Goal: Check status: Check status

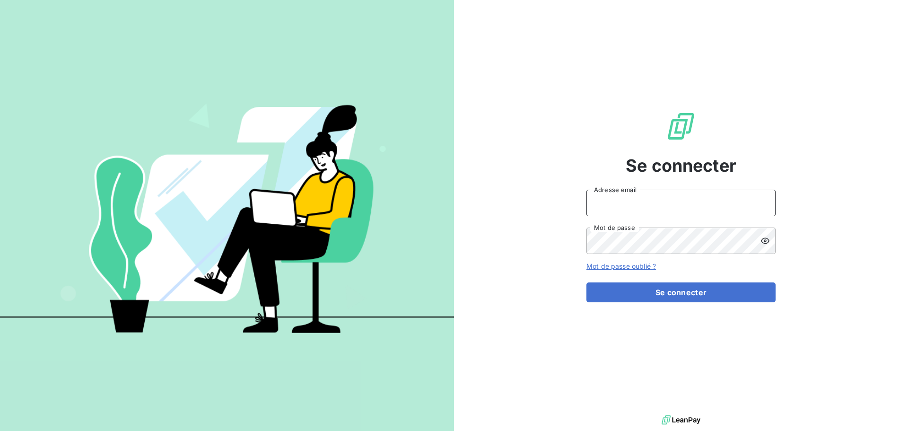
click at [608, 210] on input "Adresse email" at bounding box center [680, 203] width 189 height 26
type input "[EMAIL_ADDRESS][DOMAIN_NAME]"
click at [586, 282] on button "Se connecter" at bounding box center [680, 292] width 189 height 20
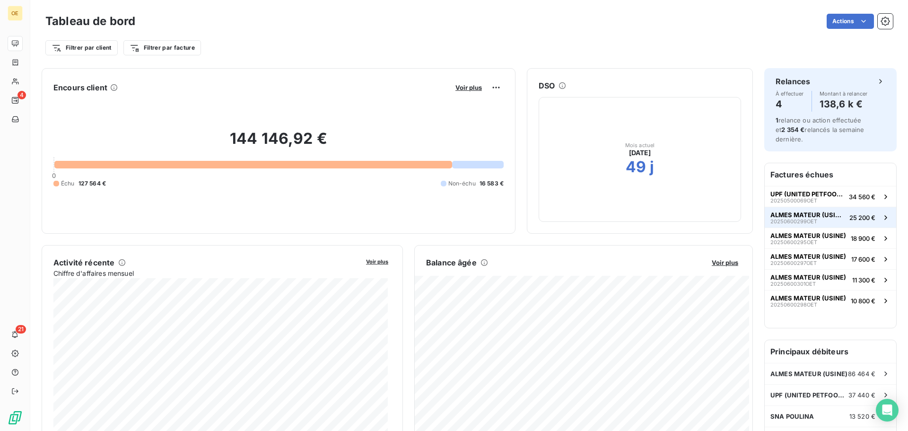
click at [791, 211] on span "ALMES MATEUR (USINE)" at bounding box center [807, 215] width 75 height 8
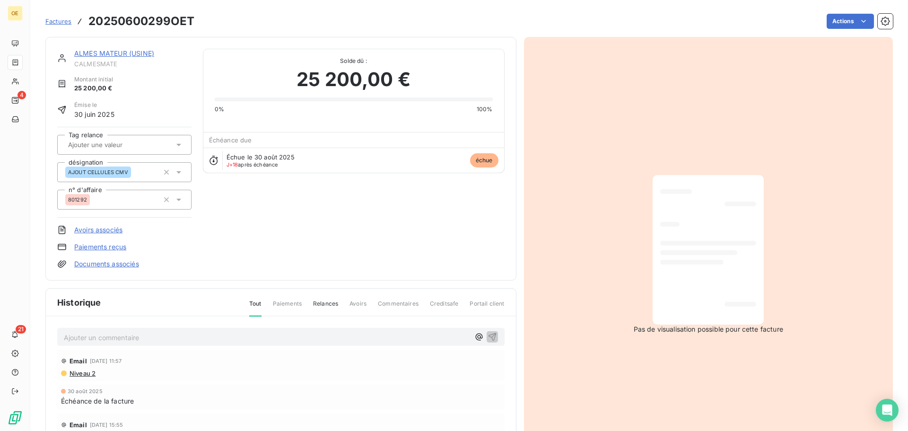
click at [306, 169] on div "Échue le [DATE] J+18 après échéance échue" at bounding box center [353, 159] width 301 height 25
click at [482, 160] on span "échue" at bounding box center [484, 160] width 28 height 14
click at [130, 51] on link "ALMES MATEUR (USINE)" at bounding box center [114, 53] width 80 height 8
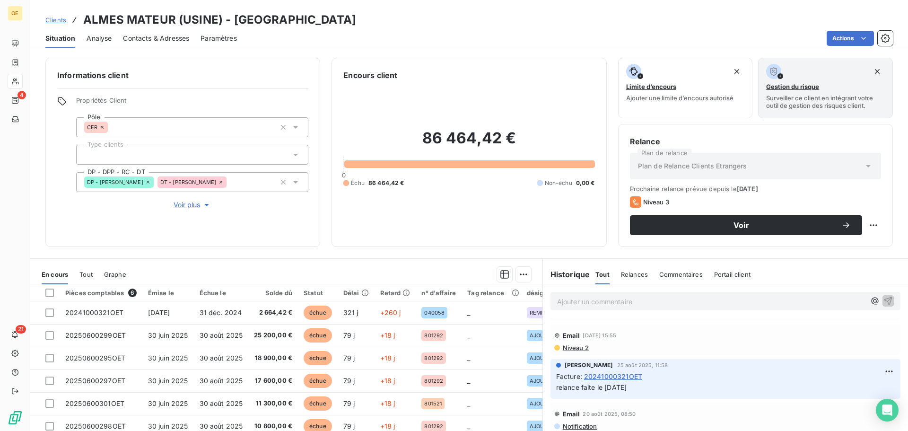
scroll to position [47, 0]
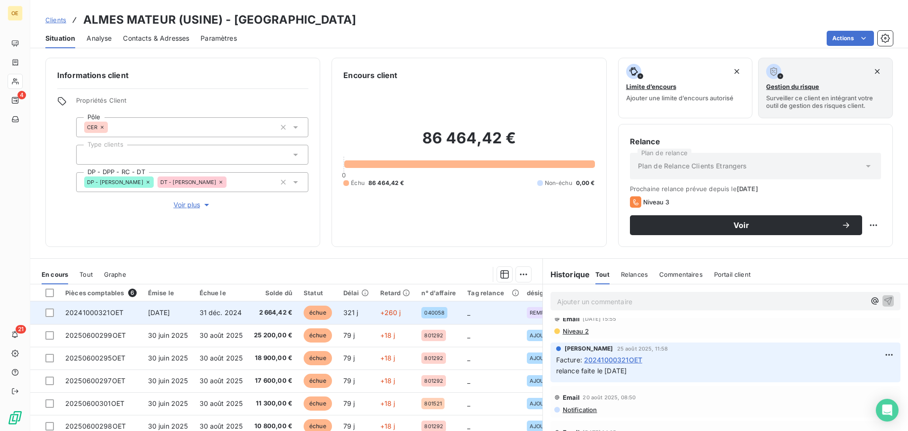
click at [225, 315] on span "31 déc. 2024" at bounding box center [220, 312] width 43 height 8
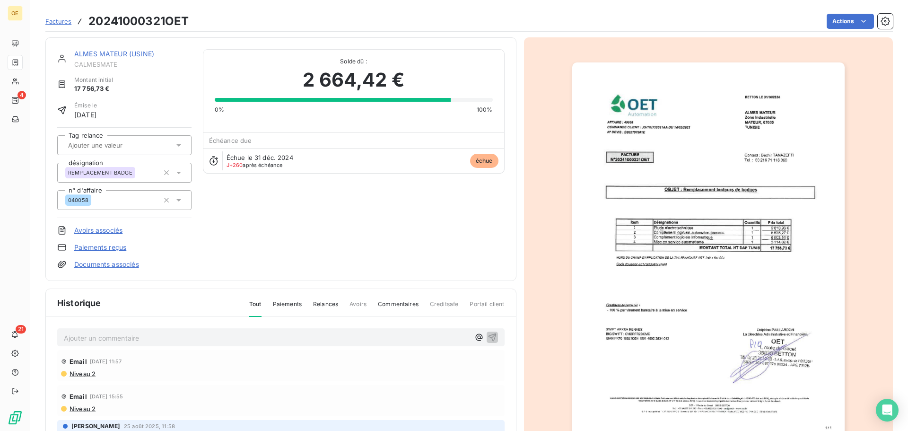
scroll to position [93, 0]
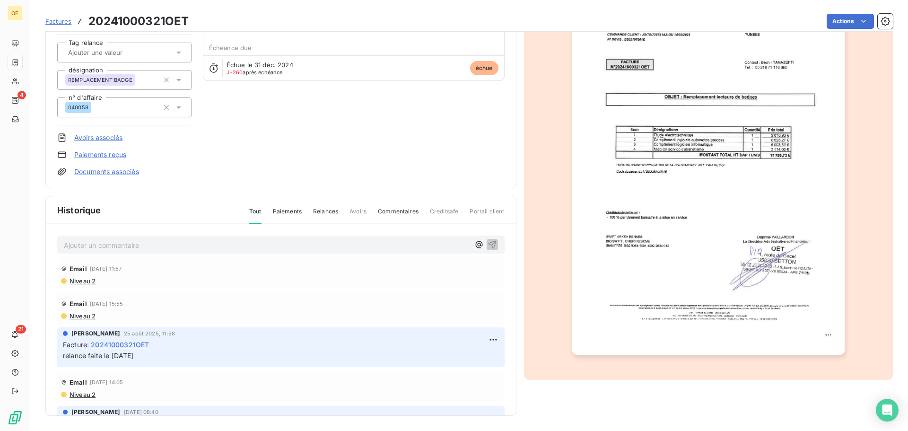
click at [83, 279] on span "Niveau 2" at bounding box center [82, 281] width 27 height 8
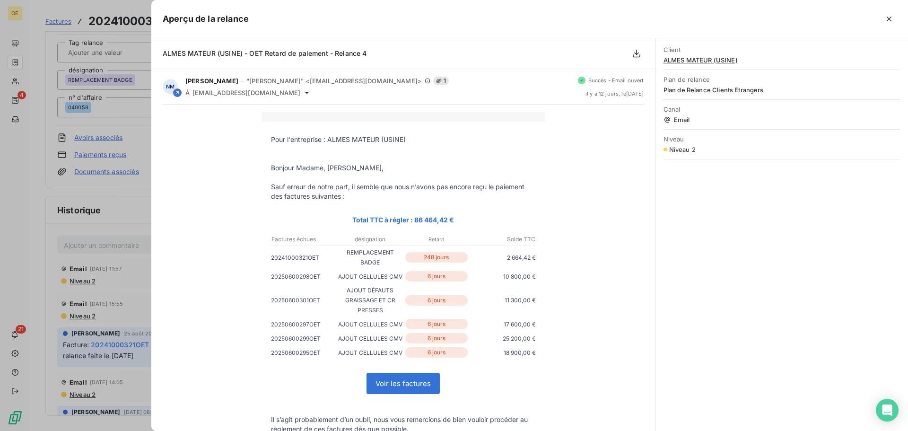
click at [16, 229] on div at bounding box center [454, 215] width 908 height 431
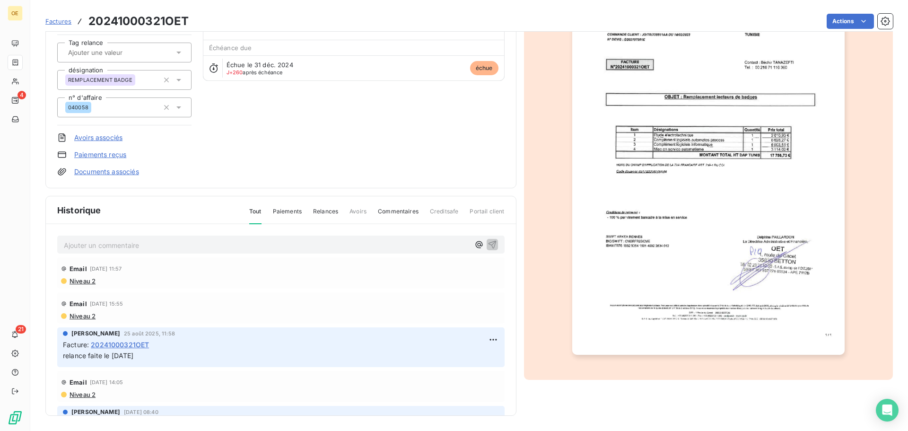
click at [86, 280] on span "Niveau 2" at bounding box center [82, 281] width 27 height 8
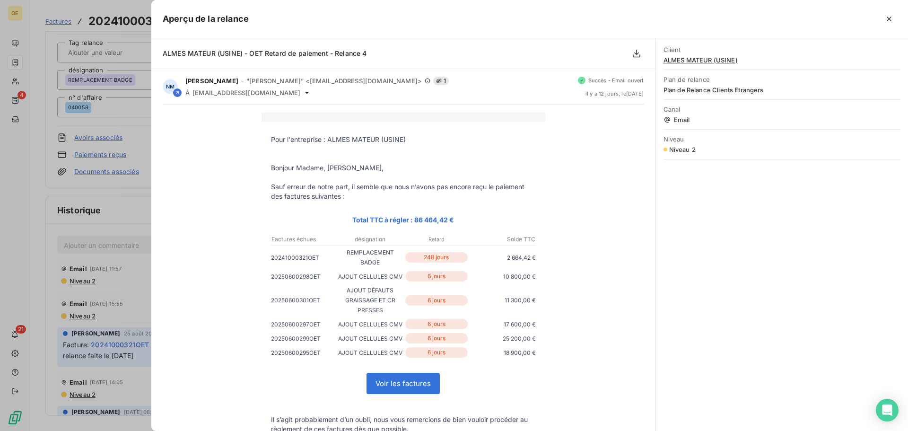
click at [287, 259] on p "20241000321OET" at bounding box center [304, 257] width 66 height 10
click at [888, 17] on icon "button" at bounding box center [888, 18] width 9 height 9
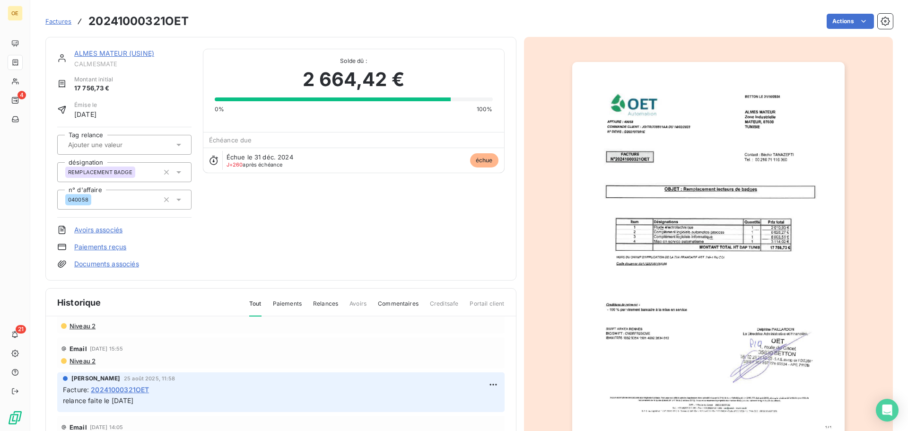
scroll to position [0, 0]
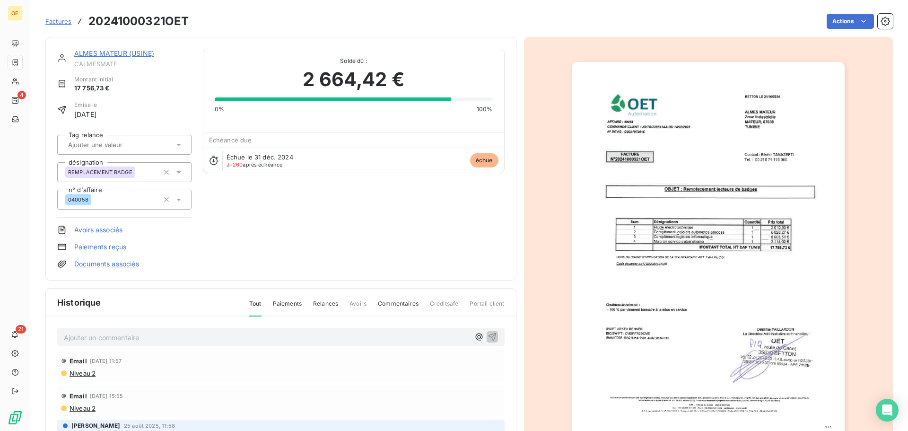
click at [84, 372] on span "Niveau 2" at bounding box center [82, 373] width 27 height 8
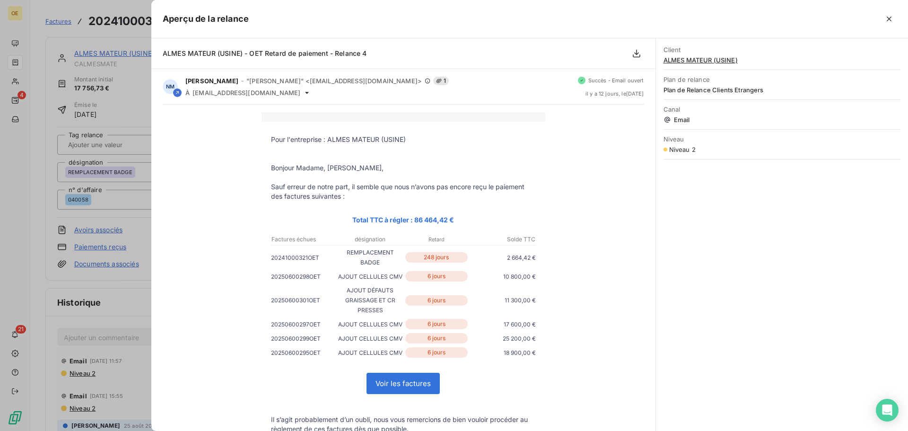
click at [403, 381] on link "Voir les factures" at bounding box center [403, 383] width 72 height 20
